Goal: Information Seeking & Learning: Understand process/instructions

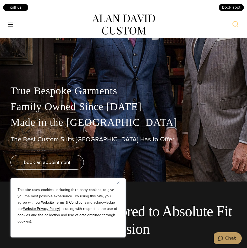
scroll to position [79, 0]
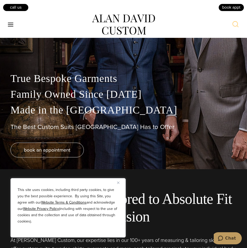
click at [118, 182] on img "Close" at bounding box center [118, 182] width 2 height 2
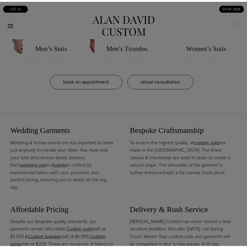
scroll to position [0, 0]
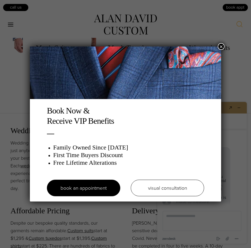
click at [220, 45] on button "×" at bounding box center [221, 46] width 7 height 7
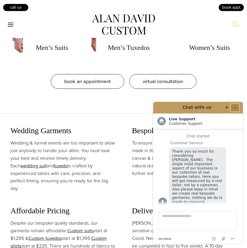
click at [238, 105] on button "Minimize widget" at bounding box center [235, 107] width 8 height 7
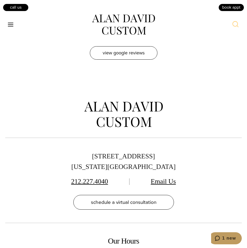
scroll to position [3175, 0]
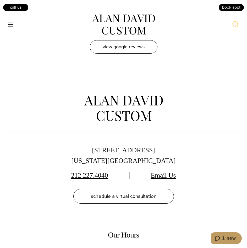
click at [247, 219] on div "[STREET_ADDRESS][US_STATE] 212.227.4040 Email Us schedule a virtual consultatio…" at bounding box center [123, 199] width 247 height 214
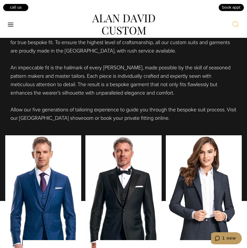
scroll to position [324, 0]
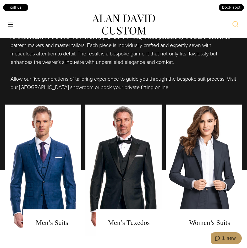
drag, startPoint x: 194, startPoint y: 85, endPoint x: 191, endPoint y: 81, distance: 5.0
click at [191, 81] on p "Allow our five generations of tailoring experience to guide you through the bes…" at bounding box center [123, 83] width 226 height 17
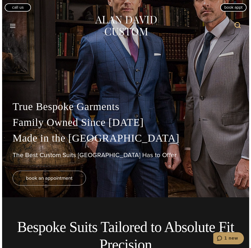
scroll to position [0, 0]
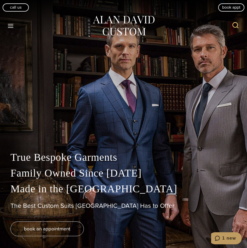
click at [9, 27] on icon "Toggle Menu" at bounding box center [10, 26] width 7 height 7
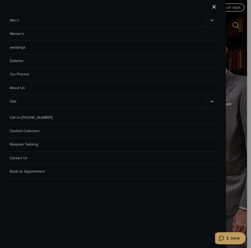
click at [21, 19] on link "Men’s" at bounding box center [107, 20] width 198 height 13
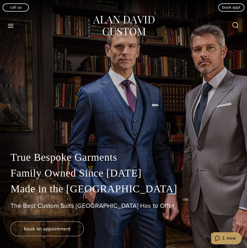
click at [8, 23] on icon "Toggle Menu" at bounding box center [10, 26] width 7 height 7
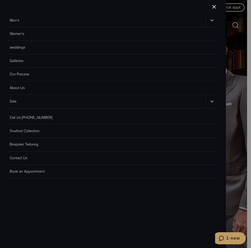
click at [218, 23] on button "Toggle child menu" at bounding box center [212, 20] width 12 height 13
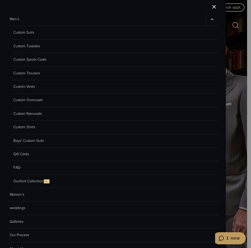
click at [27, 32] on link "Custom Suits" at bounding box center [115, 32] width 207 height 13
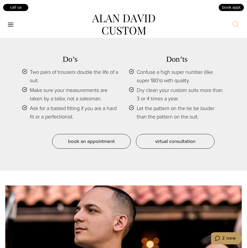
scroll to position [2414, 0]
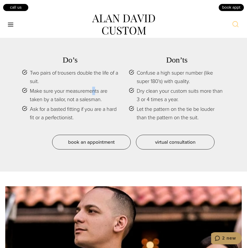
drag, startPoint x: 121, startPoint y: 75, endPoint x: 94, endPoint y: 87, distance: 28.9
click at [94, 87] on span "Make sure your measurements are taken by a tailor, not a salesman." at bounding box center [74, 95] width 89 height 17
click at [91, 93] on span "Make sure your measurements are taken by a tailor, not a salesman." at bounding box center [74, 95] width 89 height 17
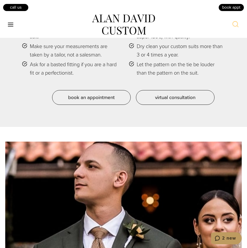
scroll to position [2440, 0]
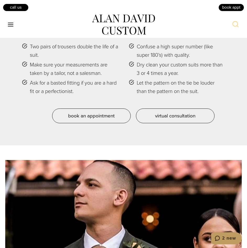
click at [54, 83] on span "Ask for a basted fitting if you are a hard fit or a perfectionist." at bounding box center [74, 86] width 89 height 17
drag, startPoint x: 54, startPoint y: 83, endPoint x: 71, endPoint y: 84, distance: 16.6
click at [71, 84] on span "Ask for a basted fitting if you are a hard fit or a perfectionist." at bounding box center [74, 86] width 89 height 17
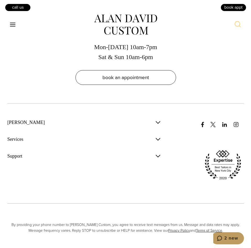
scroll to position [3326, 0]
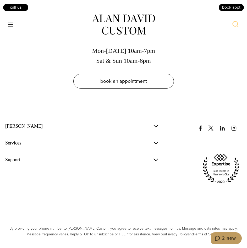
click at [12, 27] on icon "Toggle Menu" at bounding box center [10, 24] width 7 height 7
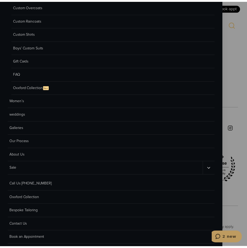
scroll to position [99, 0]
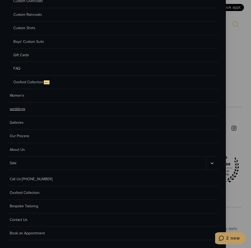
click at [16, 107] on link "weddings" at bounding box center [113, 108] width 210 height 13
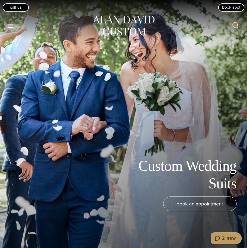
click at [9, 25] on icon "Toggle Menu" at bounding box center [10, 26] width 7 height 7
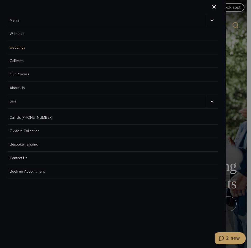
click at [21, 74] on link "Our Process" at bounding box center [113, 74] width 210 height 13
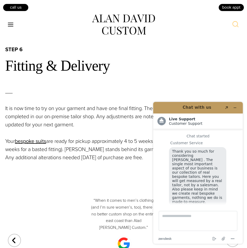
scroll to position [7, 0]
